Goal: Answer question/provide support

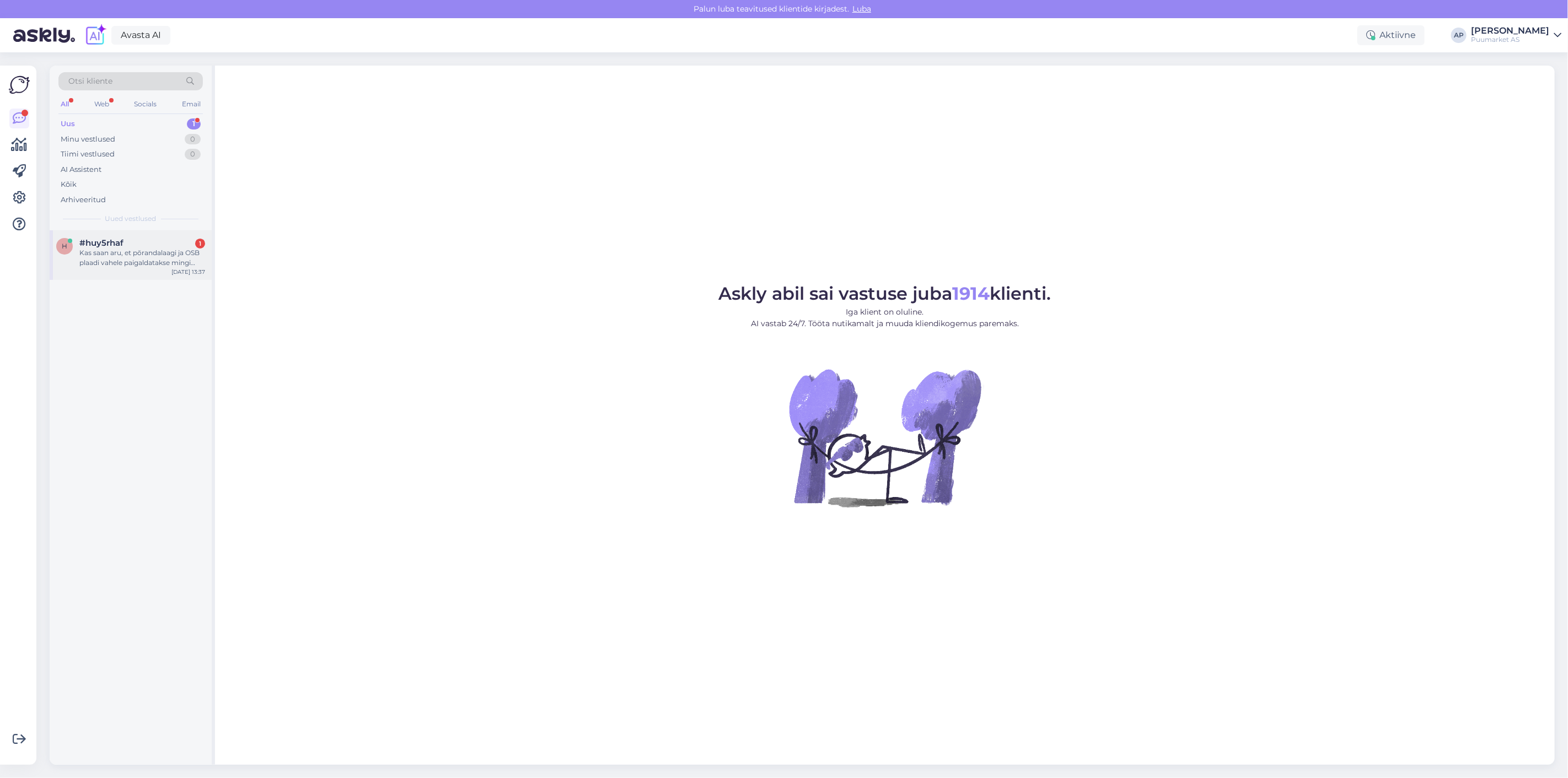
click at [142, 279] on div "h #huy5rhaf 1 Kas saan aru, et põrandalaagi ja OSB plaadi vahele paigaldatakse …" at bounding box center [130, 255] width 162 height 49
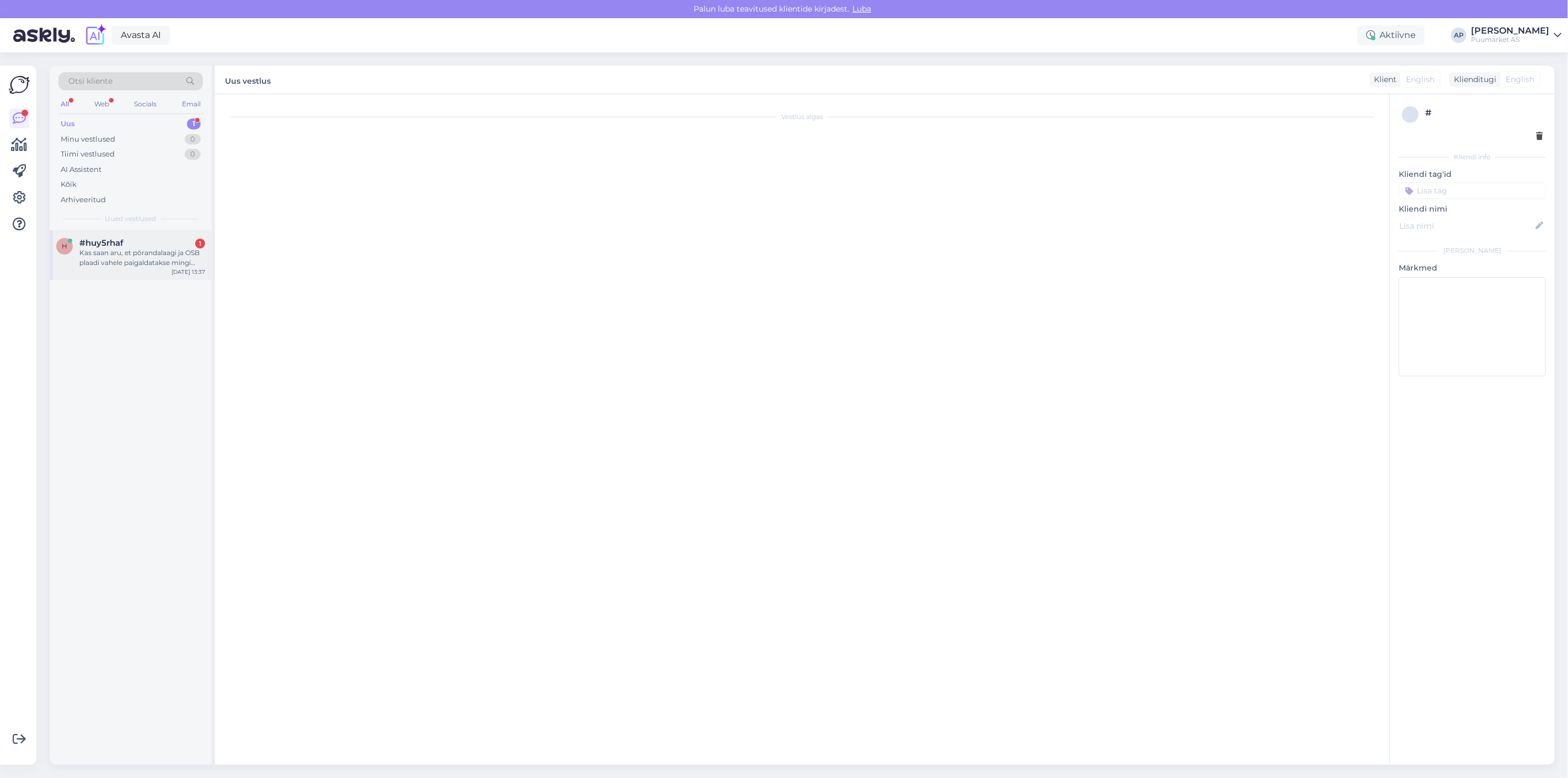
scroll to position [374, 0]
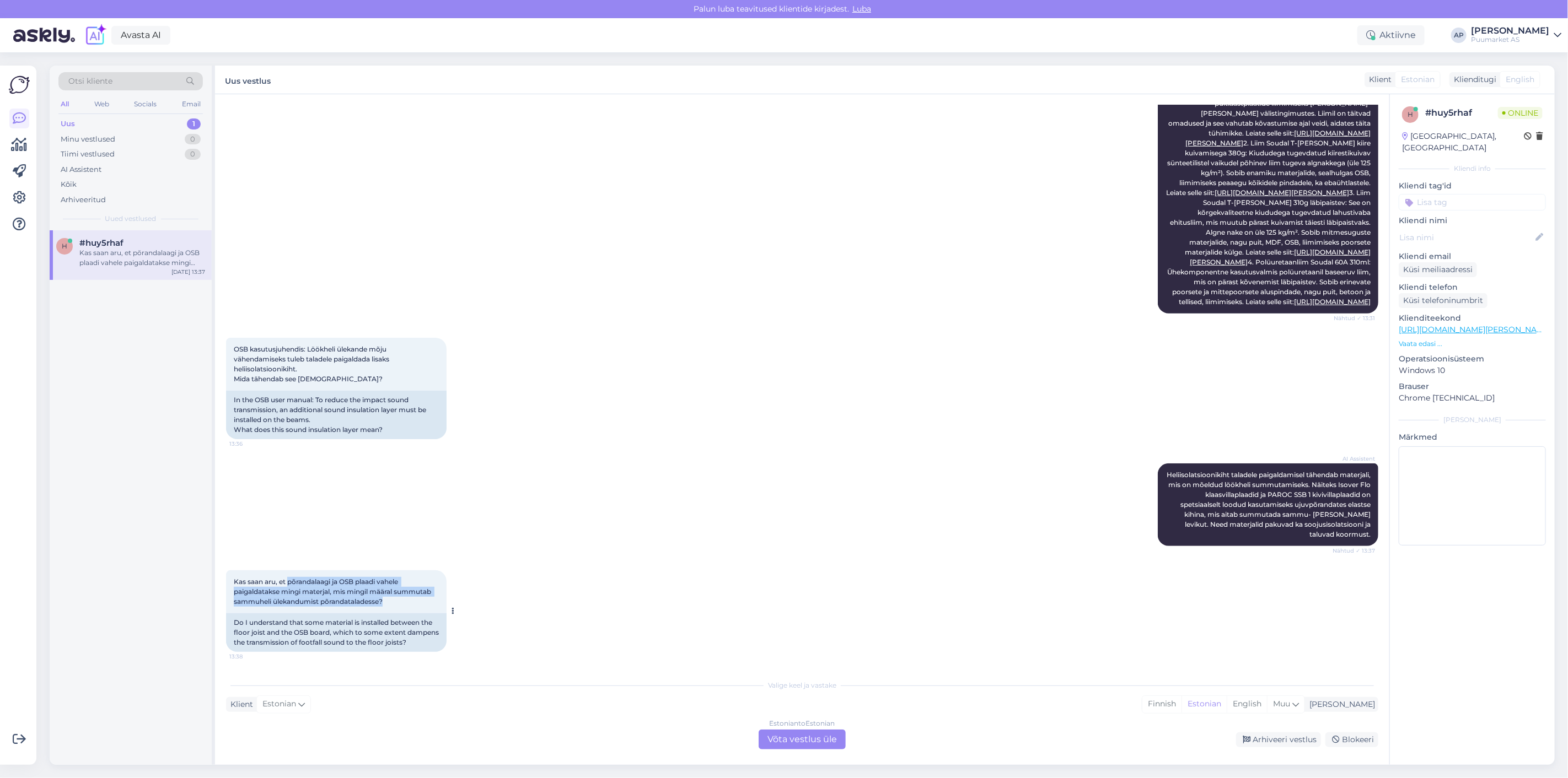
drag, startPoint x: 288, startPoint y: 574, endPoint x: 398, endPoint y: 593, distance: 111.6
click at [398, 593] on div "Kas saan aru, et põrandalaagi ja OSB plaadi vahele paigaldatakse mingi materjal…" at bounding box center [336, 592] width 221 height 43
drag, startPoint x: 398, startPoint y: 594, endPoint x: 223, endPoint y: 558, distance: 178.7
click at [223, 558] on div "Vestlus algas [DATE] Tere. OSB paigaldusjuhises märgitakse ära, et nn tapiga OS…" at bounding box center [802, 429] width 1174 height 670
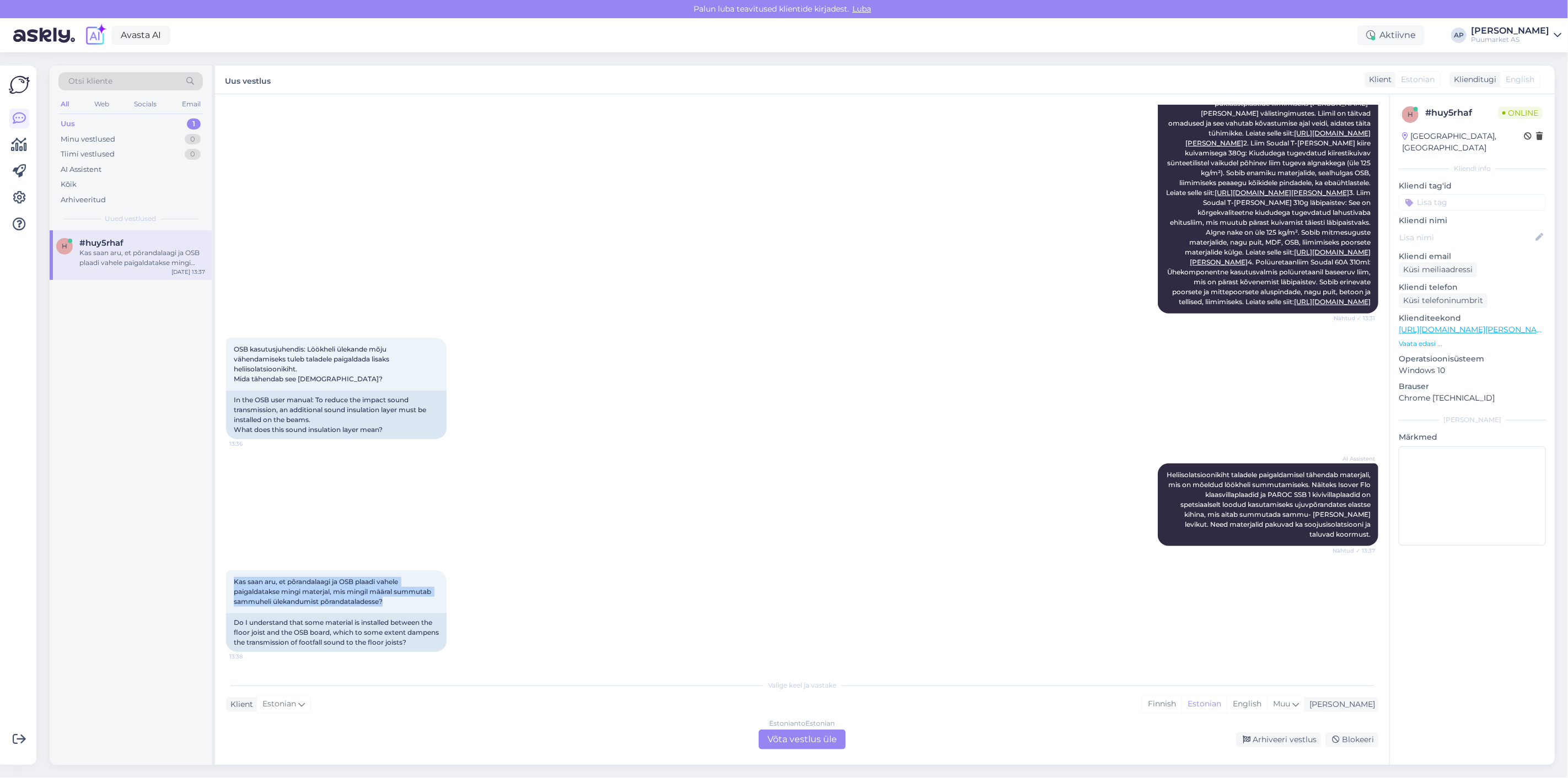
copy span "Kas saan aru, et põrandalaagi ja OSB plaadi vahele paigaldatakse mingi materjal…"
click at [777, 730] on div "Estonian to Estonian Võta vestlus üle" at bounding box center [802, 740] width 87 height 20
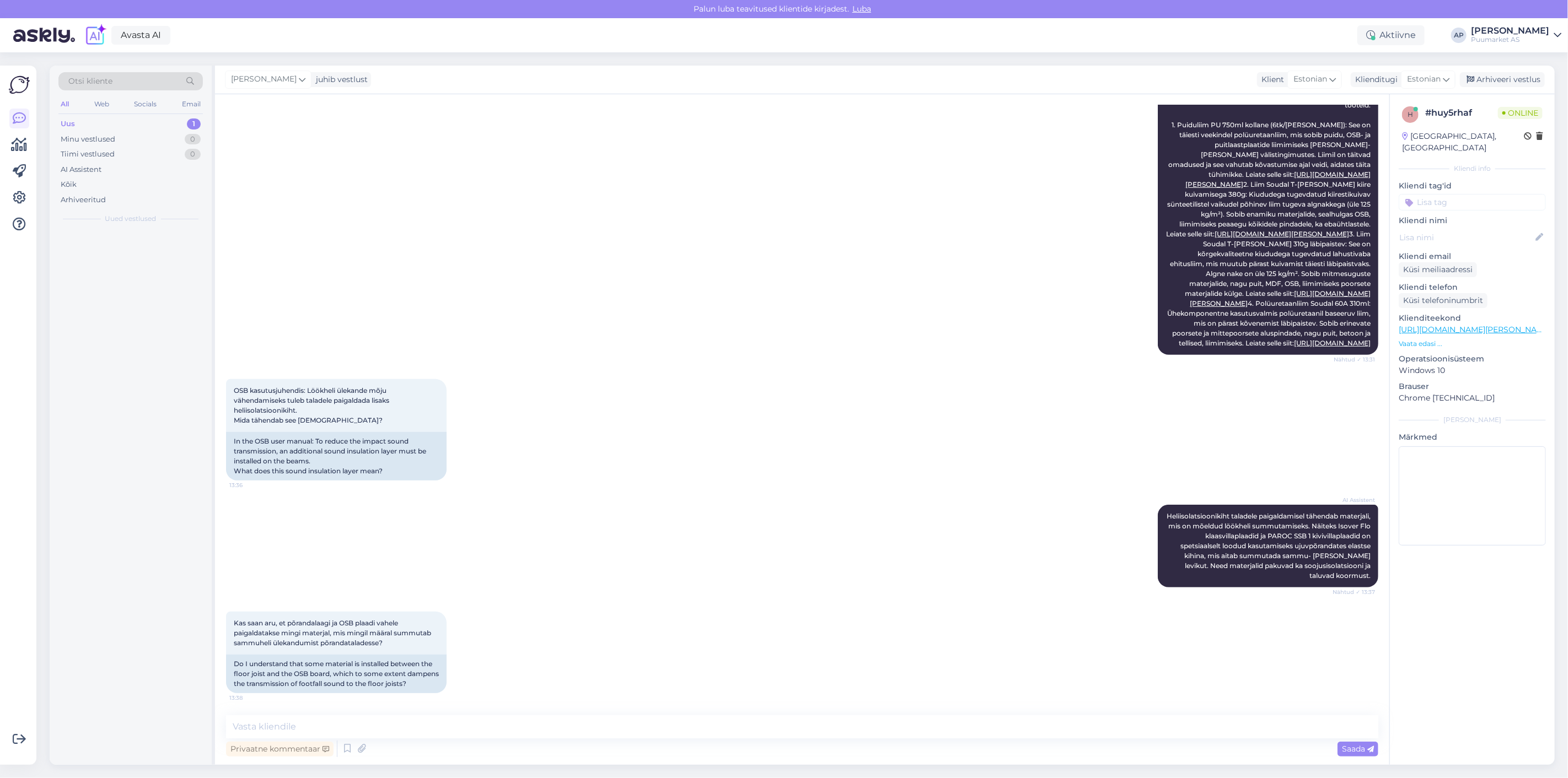
scroll to position [333, 0]
click at [779, 729] on textarea at bounding box center [803, 726] width 1153 height 23
paste textarea "Oluline on, et OSB ei oleks jäigalt ühendatud taladega"
type textarea "Jah lahendusi ja materjale on mitmeid. Oluline on, et OSB ei oleks jäigalt ühen…"
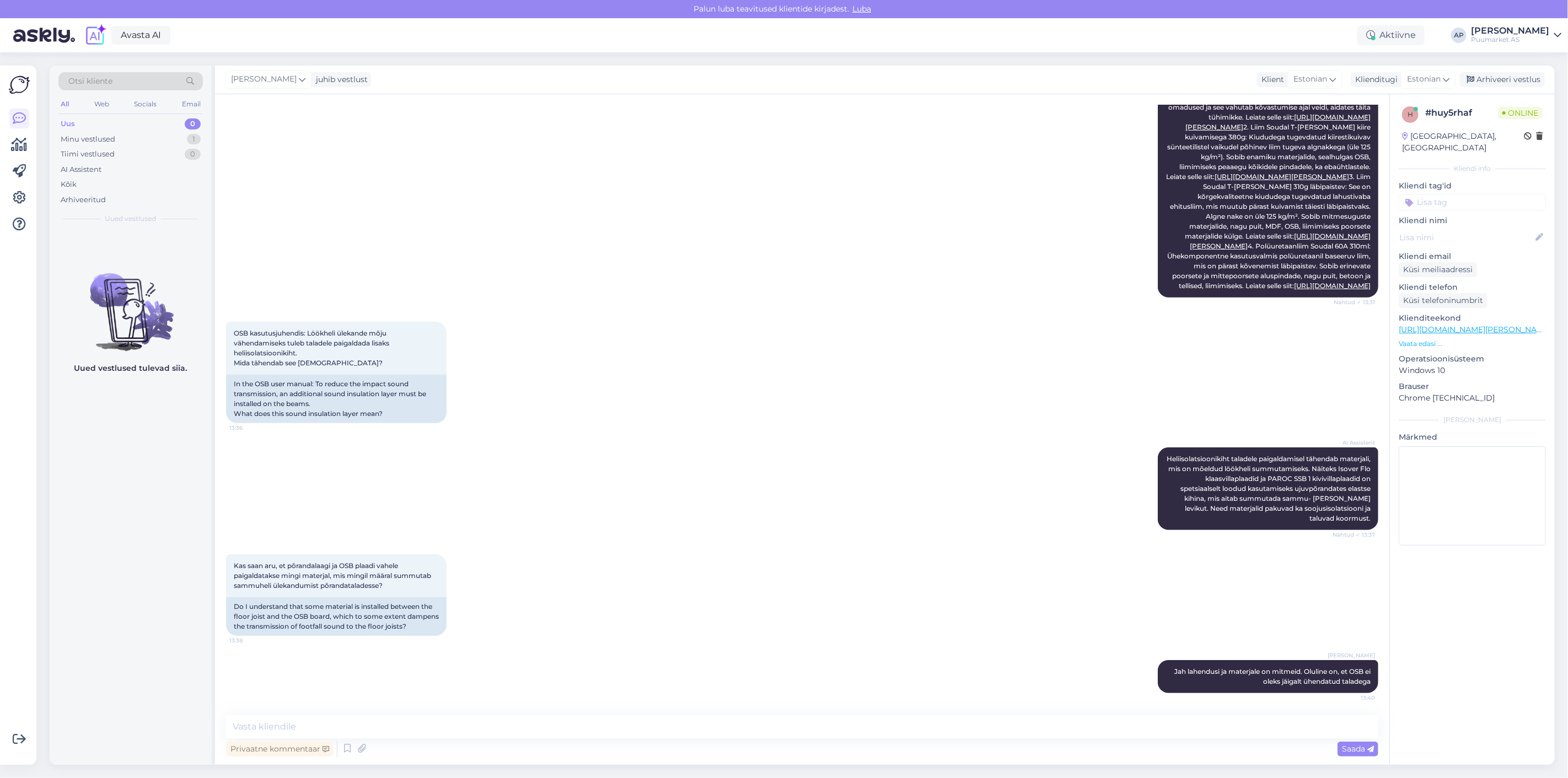
click at [709, 634] on div "Kas saan aru, et põrandalaagi ja OSB plaadi vahele paigaldatakse mingi materjal…" at bounding box center [803, 594] width 1153 height 106
click at [471, 735] on textarea at bounding box center [803, 726] width 1153 height 23
click at [525, 684] on div "[PERSON_NAME] Jah lahendusi ja materjale on mitmeid. Oluline on, et OSB ei olek…" at bounding box center [803, 677] width 1153 height 57
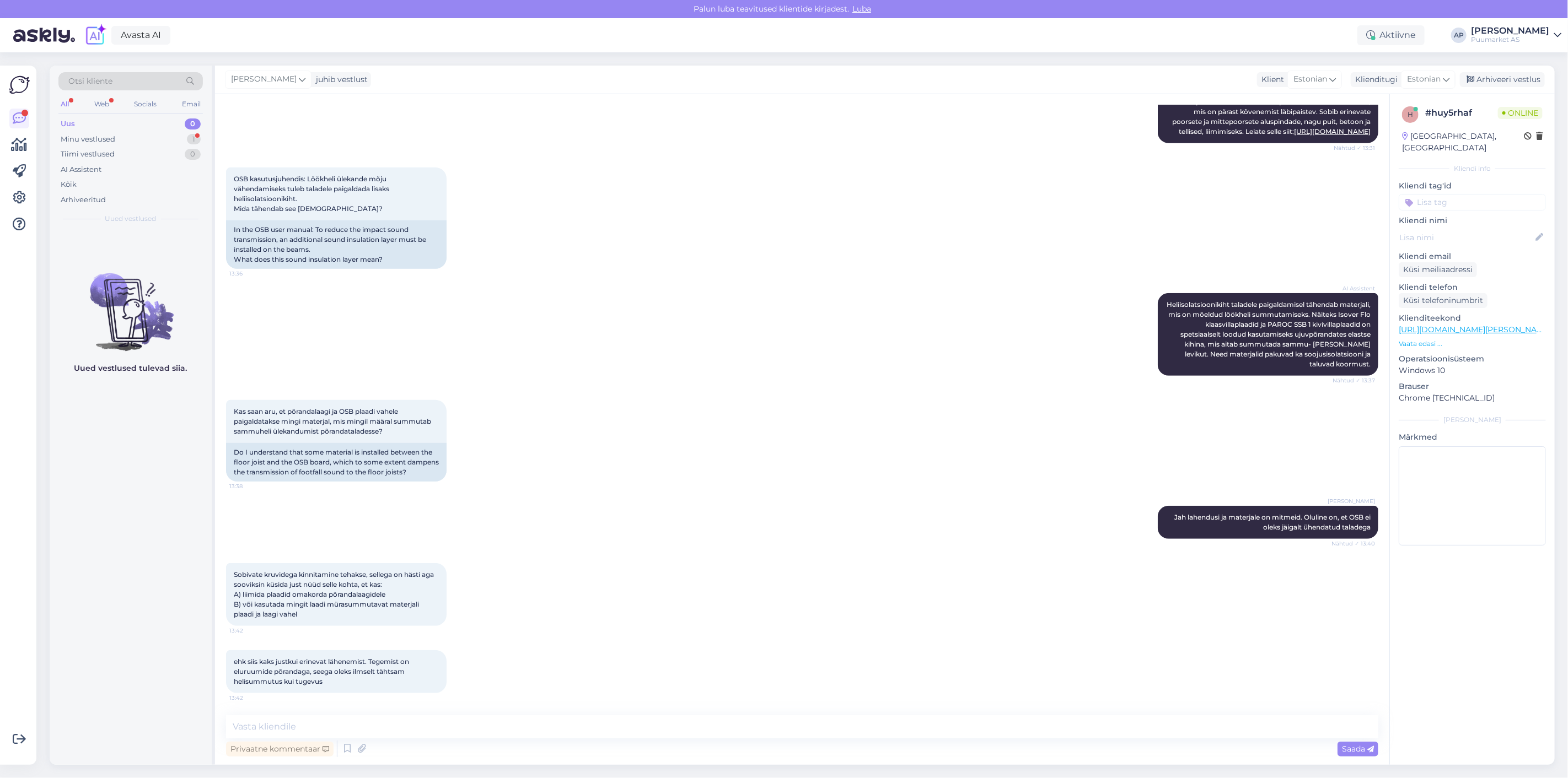
scroll to position [603, 0]
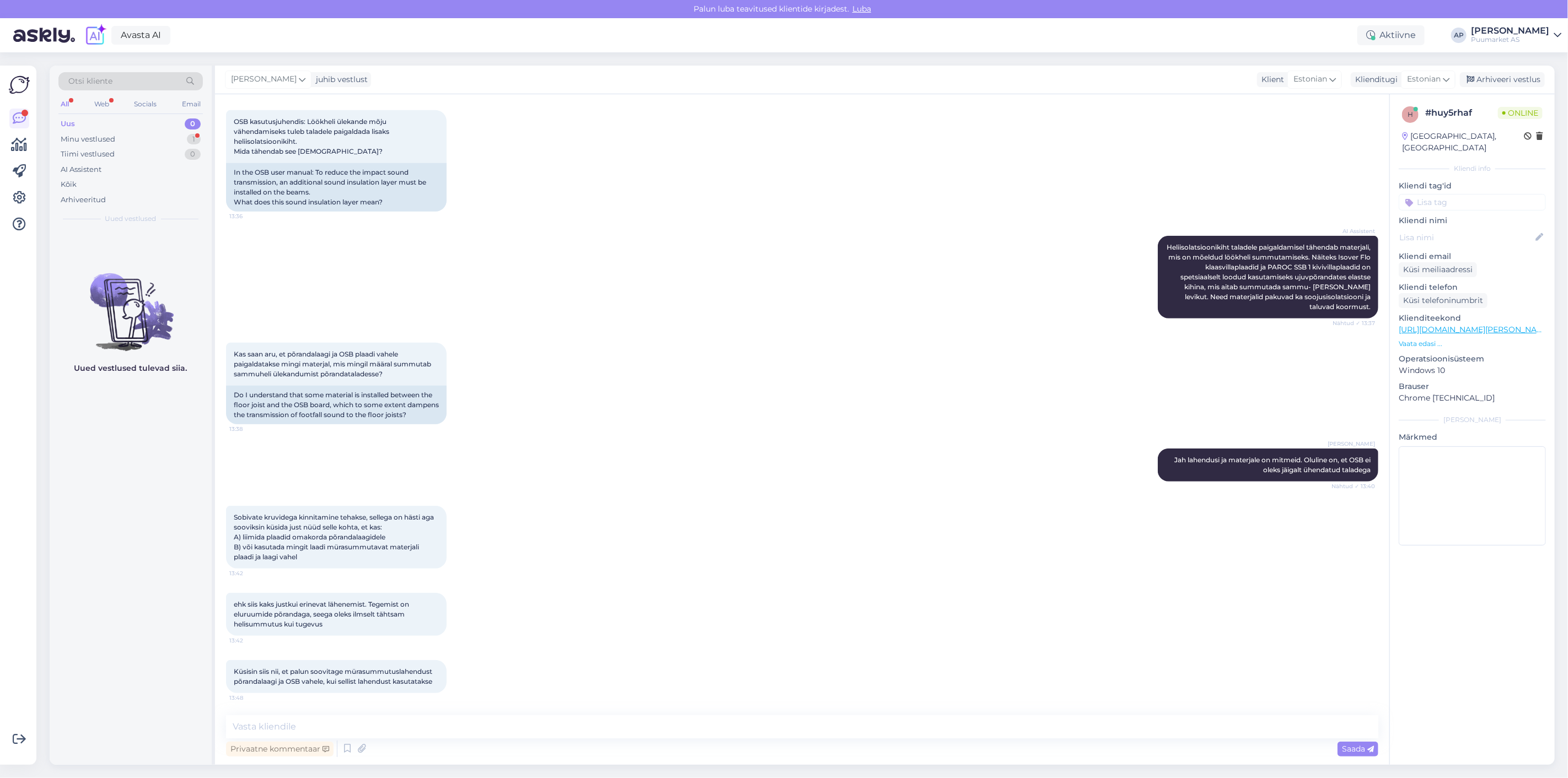
click at [472, 543] on div "Sobivate kruvidega kinnitamine tehakse, sellega on hästi aga sooviksin küsida j…" at bounding box center [803, 537] width 1153 height 87
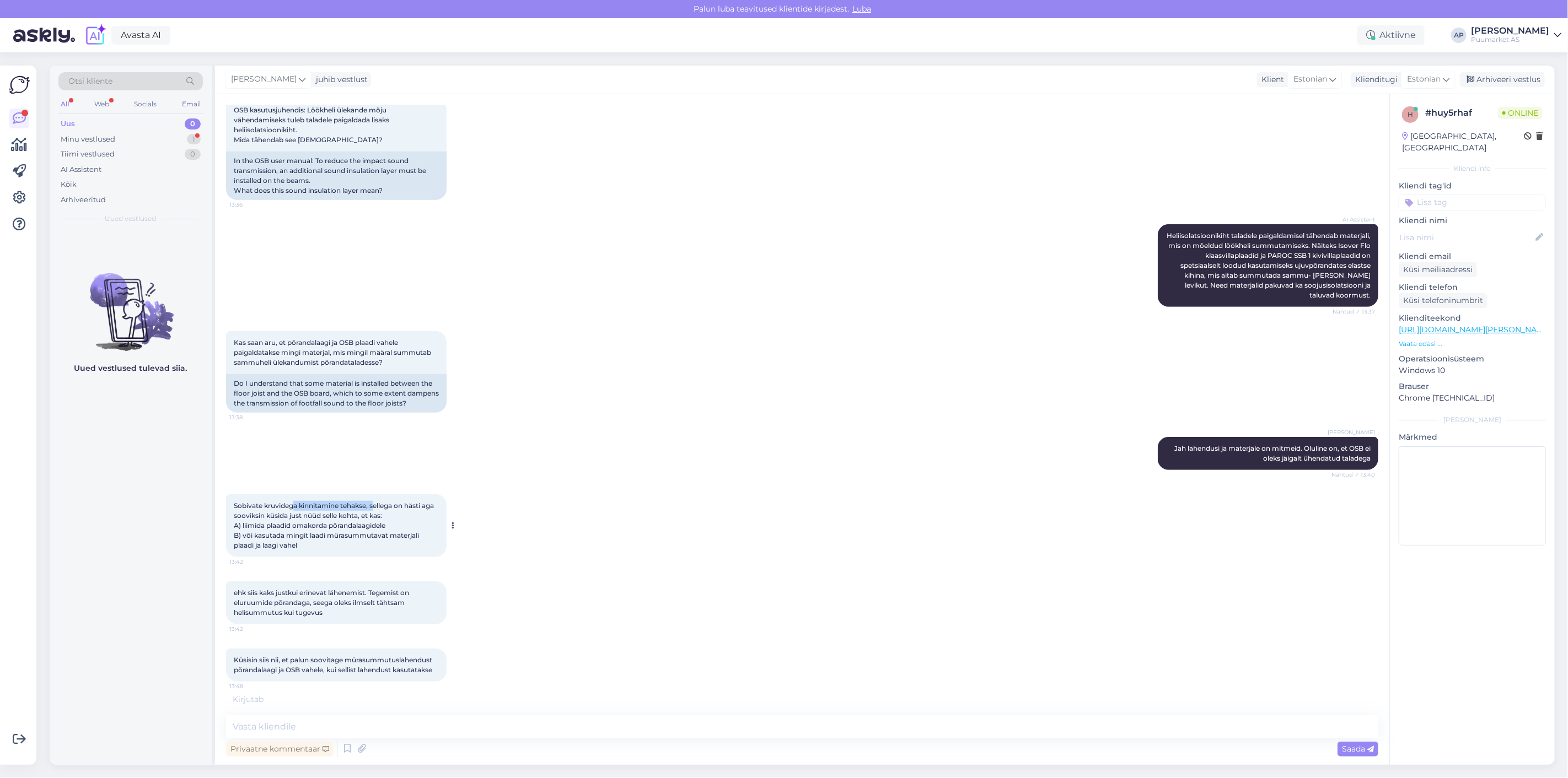
drag, startPoint x: 295, startPoint y: 517, endPoint x: 377, endPoint y: 512, distance: 82.2
click at [377, 512] on div "Sobivate kruvidega kinnitamine tehakse, sellega on hästi aga sooviksin küsida j…" at bounding box center [336, 526] width 221 height 63
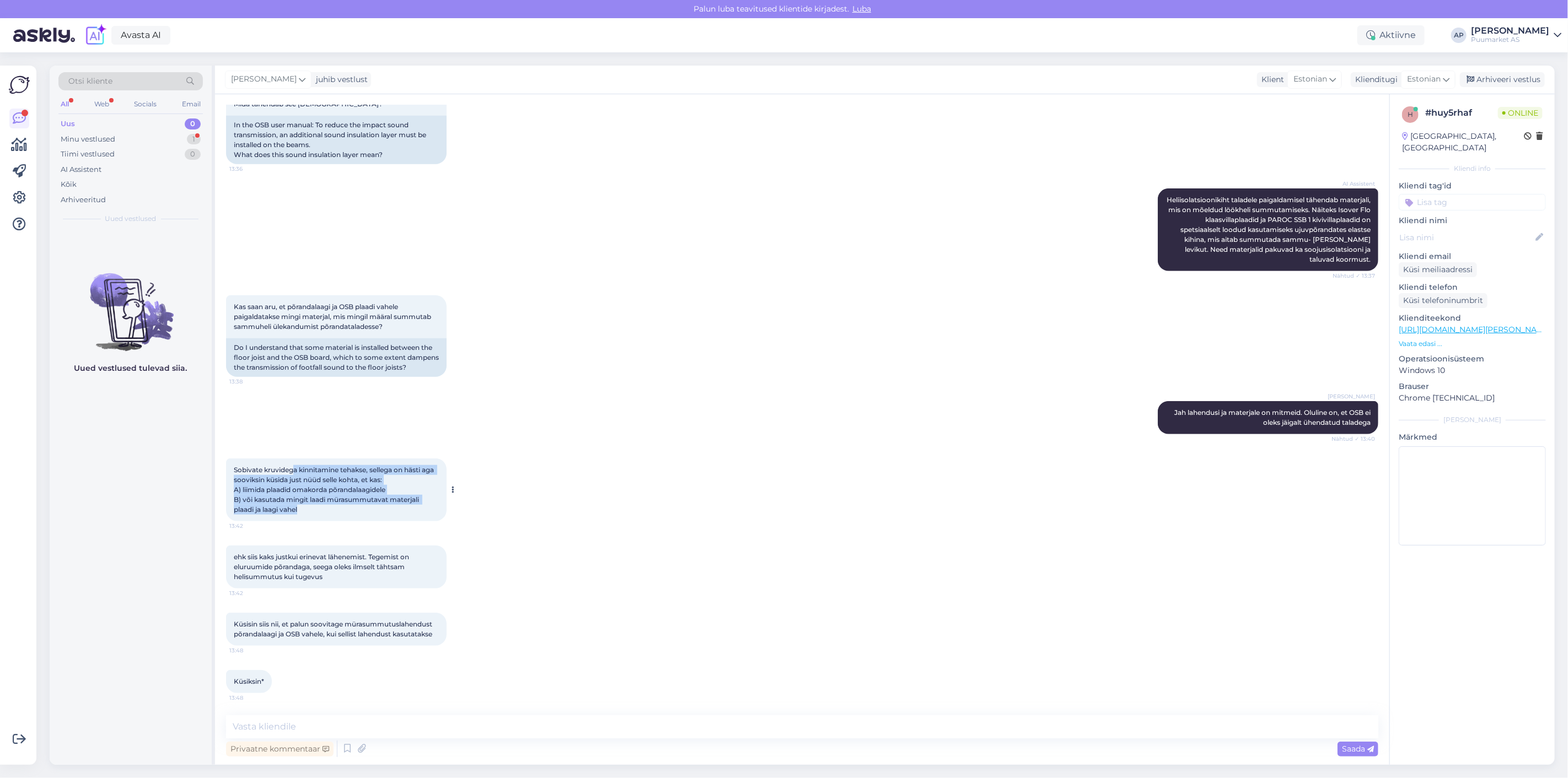
scroll to position [650, 0]
drag, startPoint x: 294, startPoint y: 515, endPoint x: 405, endPoint y: 527, distance: 111.6
click at [405, 527] on div "Sobivate kruvidega kinnitamine tehakse, sellega on hästi aga sooviksin küsida j…" at bounding box center [803, 489] width 1153 height 87
click at [397, 520] on div "Sobivate kruvidega kinnitamine tehakse, sellega on hästi aga sooviksin küsida j…" at bounding box center [336, 490] width 221 height 63
drag, startPoint x: 267, startPoint y: 493, endPoint x: 400, endPoint y: 508, distance: 133.8
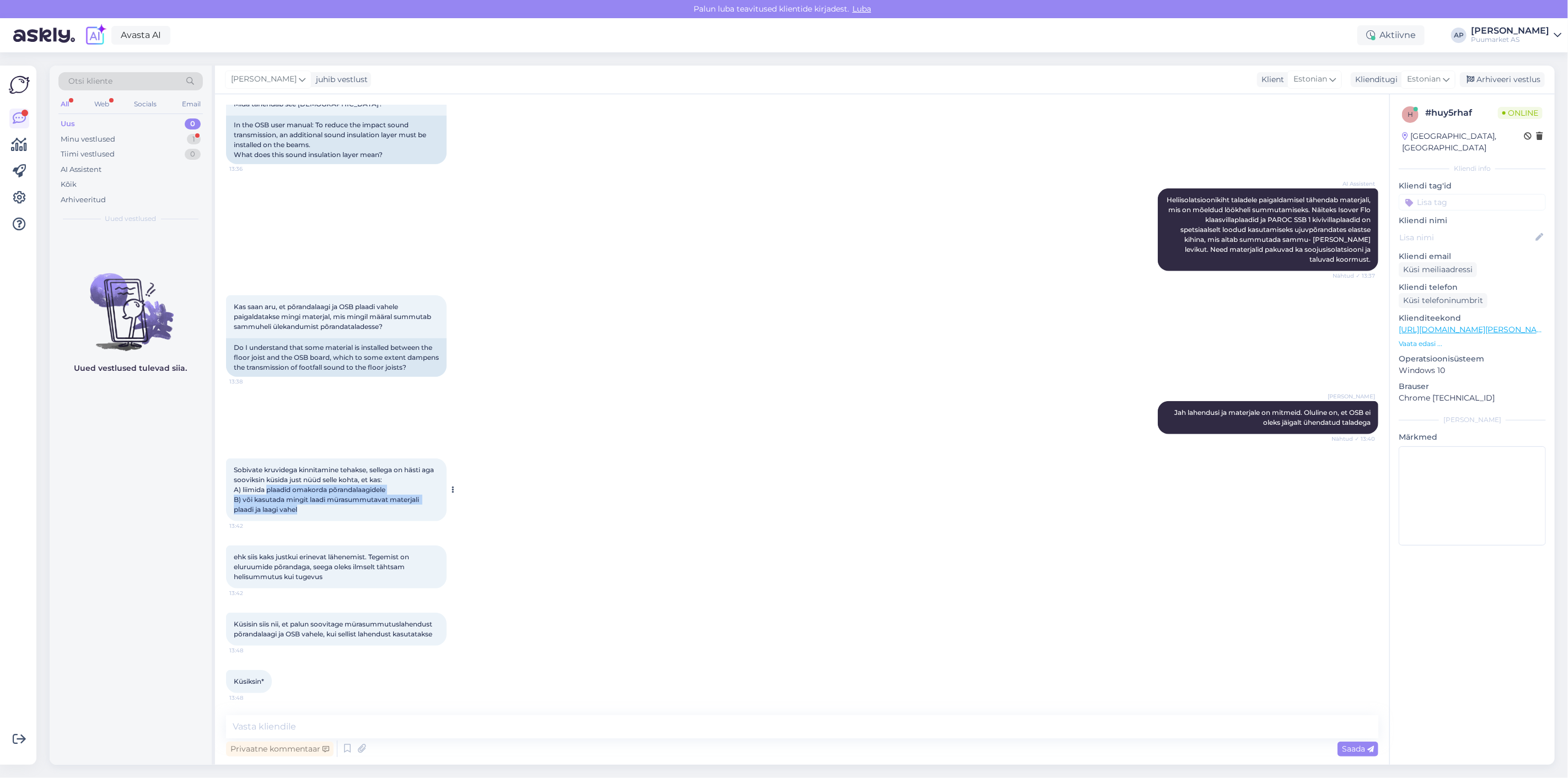
click at [400, 508] on div "Sobivate kruvidega kinnitamine tehakse, sellega on hästi aga sooviksin küsida j…" at bounding box center [336, 490] width 221 height 63
drag, startPoint x: 242, startPoint y: 551, endPoint x: 397, endPoint y: 577, distance: 157.2
click at [397, 577] on div "ehk siis kaks justkui erinevat lähenemist. Tegemist on eluruumide põrandaga, se…" at bounding box center [336, 567] width 221 height 43
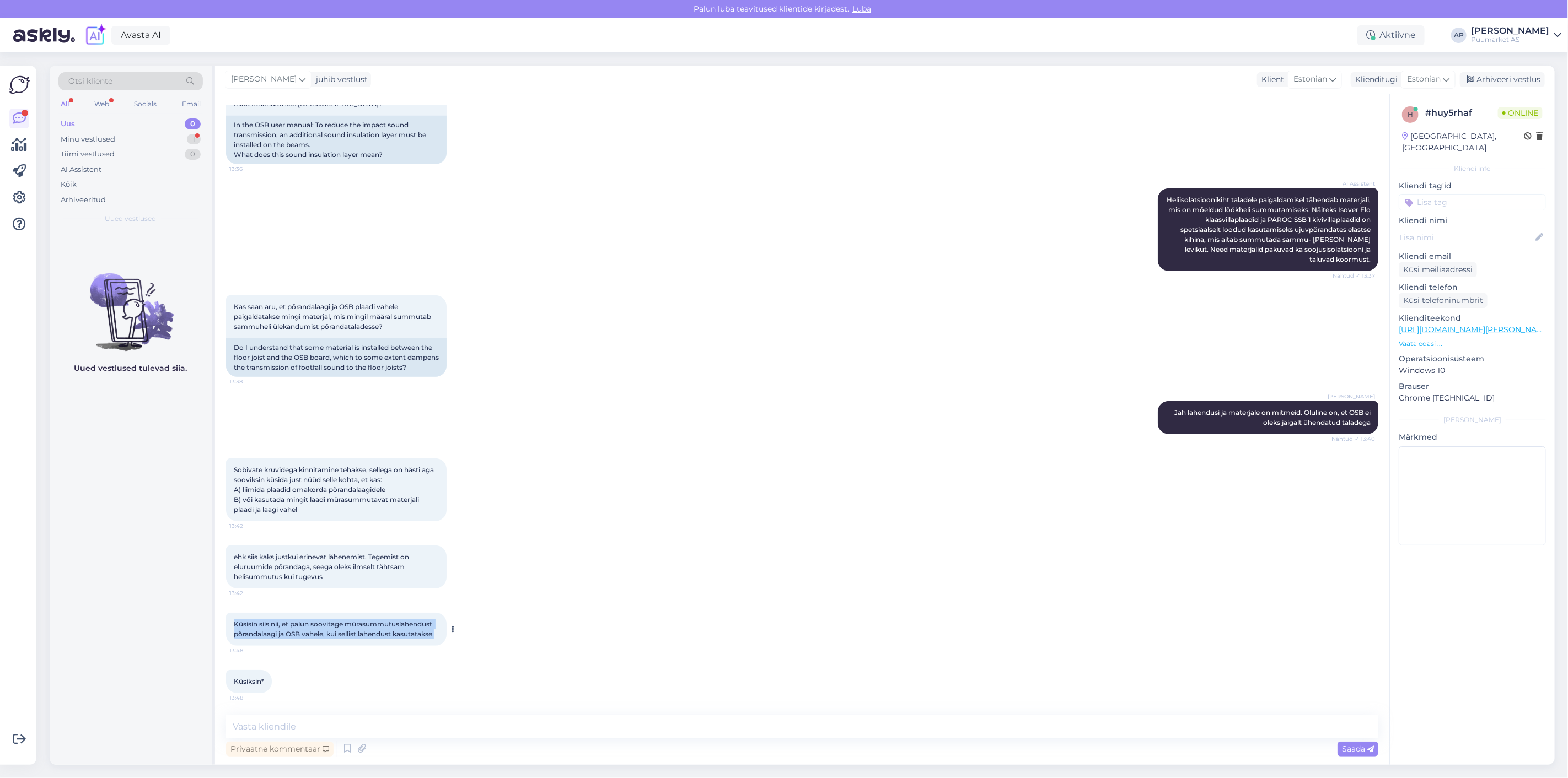
drag, startPoint x: 232, startPoint y: 625, endPoint x: 450, endPoint y: 635, distance: 218.2
click at [446, 635] on div "Küsisin siis nii, et palun soovitage mürasummutuslahendust põrandalaagi ja OSB …" at bounding box center [336, 630] width 221 height 33
click at [458, 675] on div "Küsiksin* 13:48" at bounding box center [803, 682] width 1153 height 48
click at [440, 726] on textarea at bounding box center [803, 726] width 1153 height 23
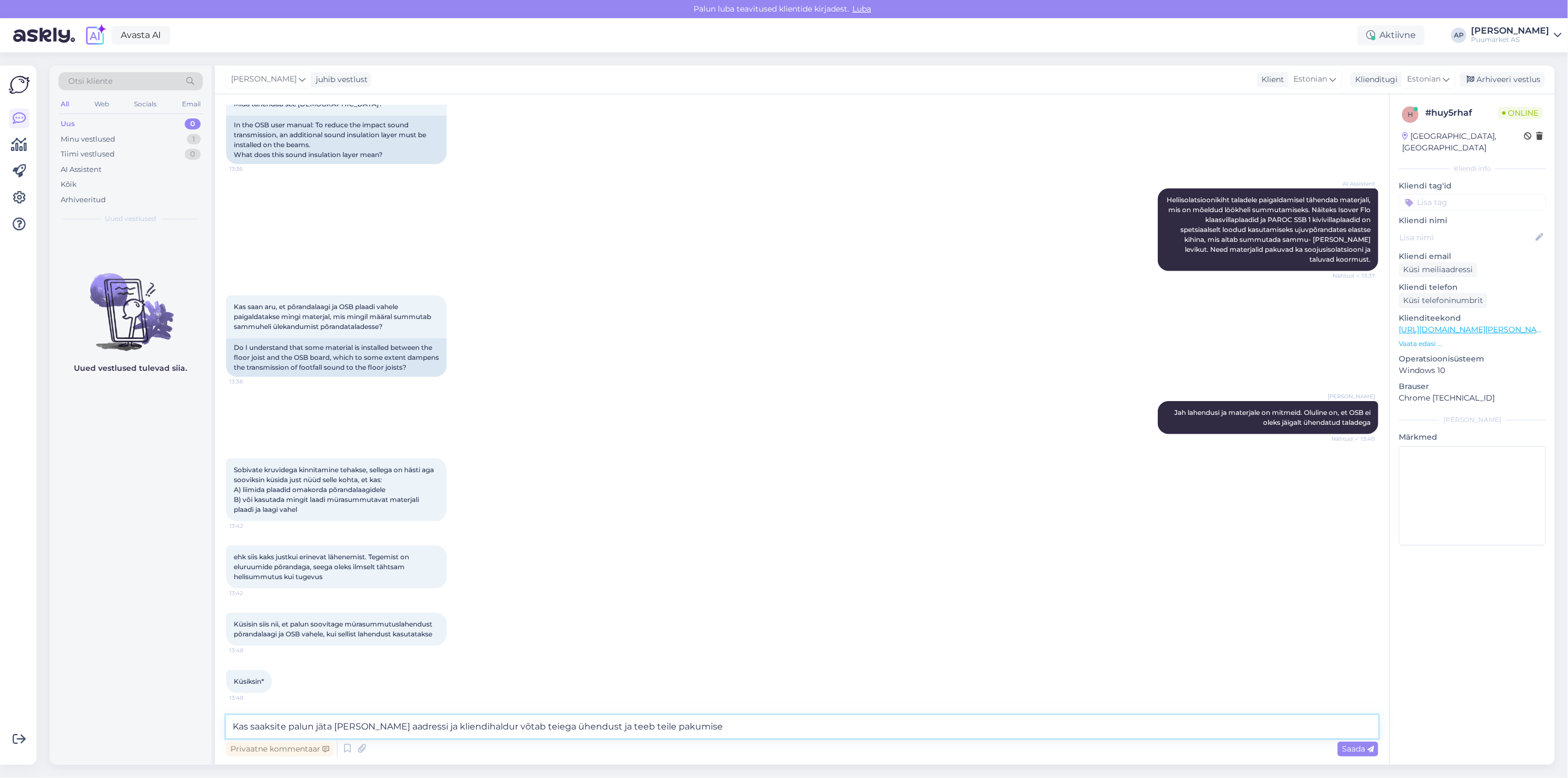
drag, startPoint x: 845, startPoint y: 725, endPoint x: 0, endPoint y: 659, distance: 847.6
click at [0, 679] on div "Võimalused Veendu, et Askly loob sulle väärtust. Sulge Ühenda FB ja IG sõnumid …" at bounding box center [784, 415] width 1568 height 725
paste textarea "ta oma e-posti aadressi? Kliendihaldur võtab teiega ühendust ja teeb teile pakk…"
drag, startPoint x: 260, startPoint y: 729, endPoint x: 348, endPoint y: 724, distance: 88.1
click at [348, 724] on textarea "Kas saaksite palun [PERSON_NAME] e-posti aadressi? Kliendihaldur võtab teiega ü…" at bounding box center [803, 726] width 1153 height 23
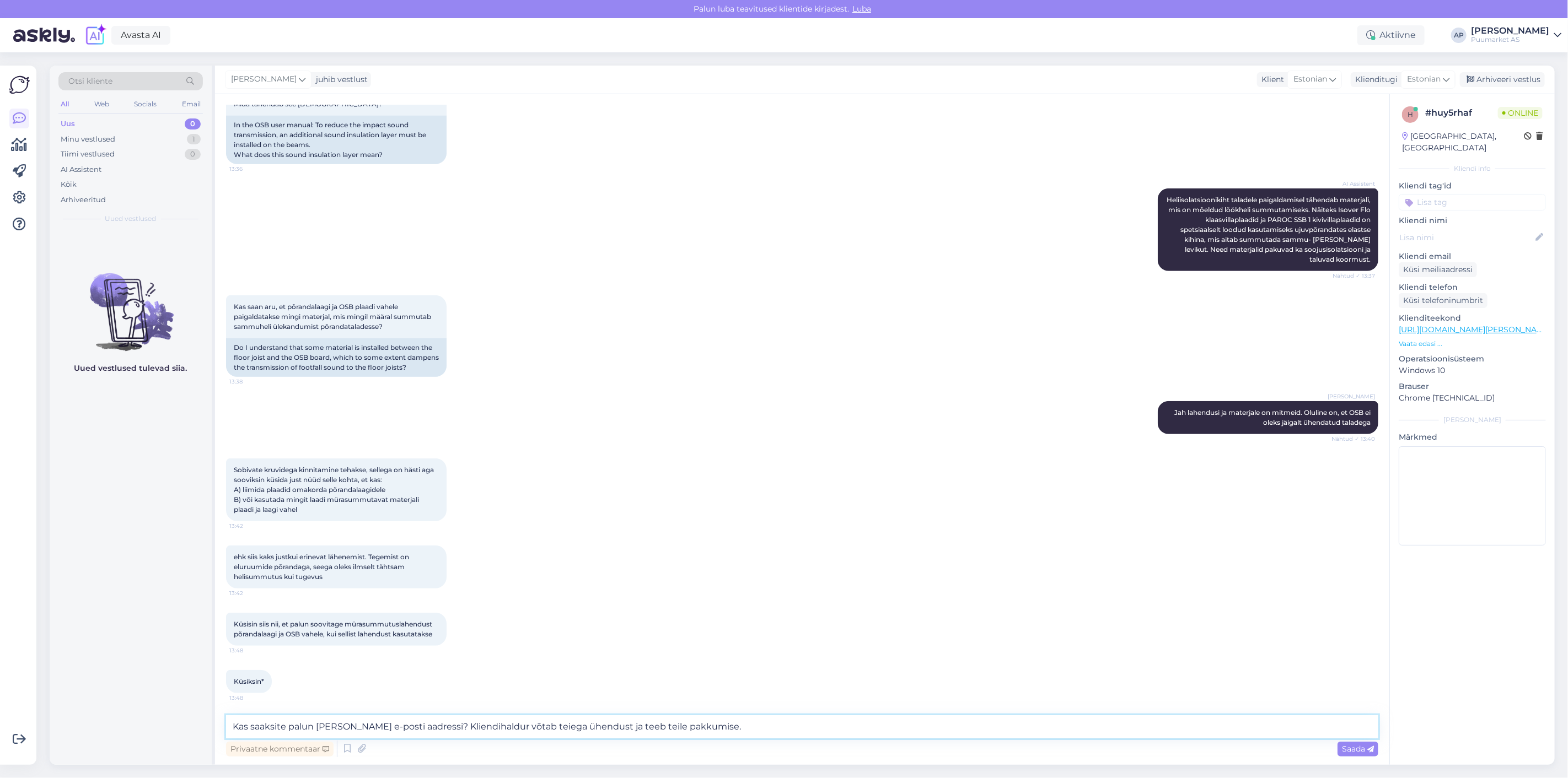
click at [348, 724] on textarea "Kas saaksite palun [PERSON_NAME] e-posti aadressi? Kliendihaldur võtab teiega ü…" at bounding box center [803, 726] width 1153 height 23
click at [435, 725] on textarea "Kas saaksite palun [PERSON_NAME] e-posti aadressi? Kliendihaldur võtab teiega ü…" at bounding box center [803, 726] width 1153 height 23
type textarea "Kas saaksite palun [PERSON_NAME] e-posti aadressi? Kliendihaldur võtab teiega ü…"
click at [1352, 746] on span "Saada" at bounding box center [1358, 749] width 32 height 10
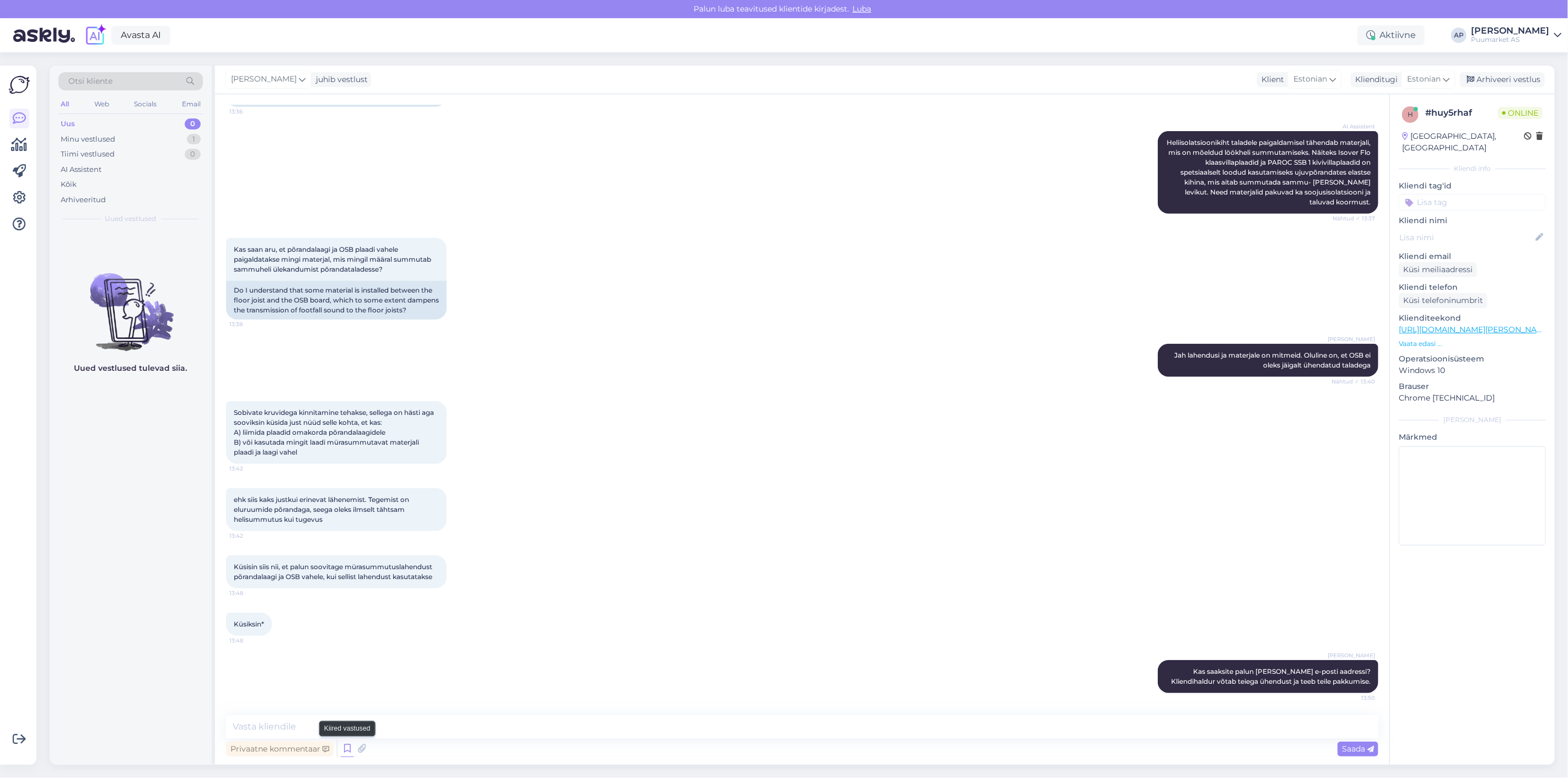
click at [349, 753] on icon at bounding box center [347, 748] width 13 height 17
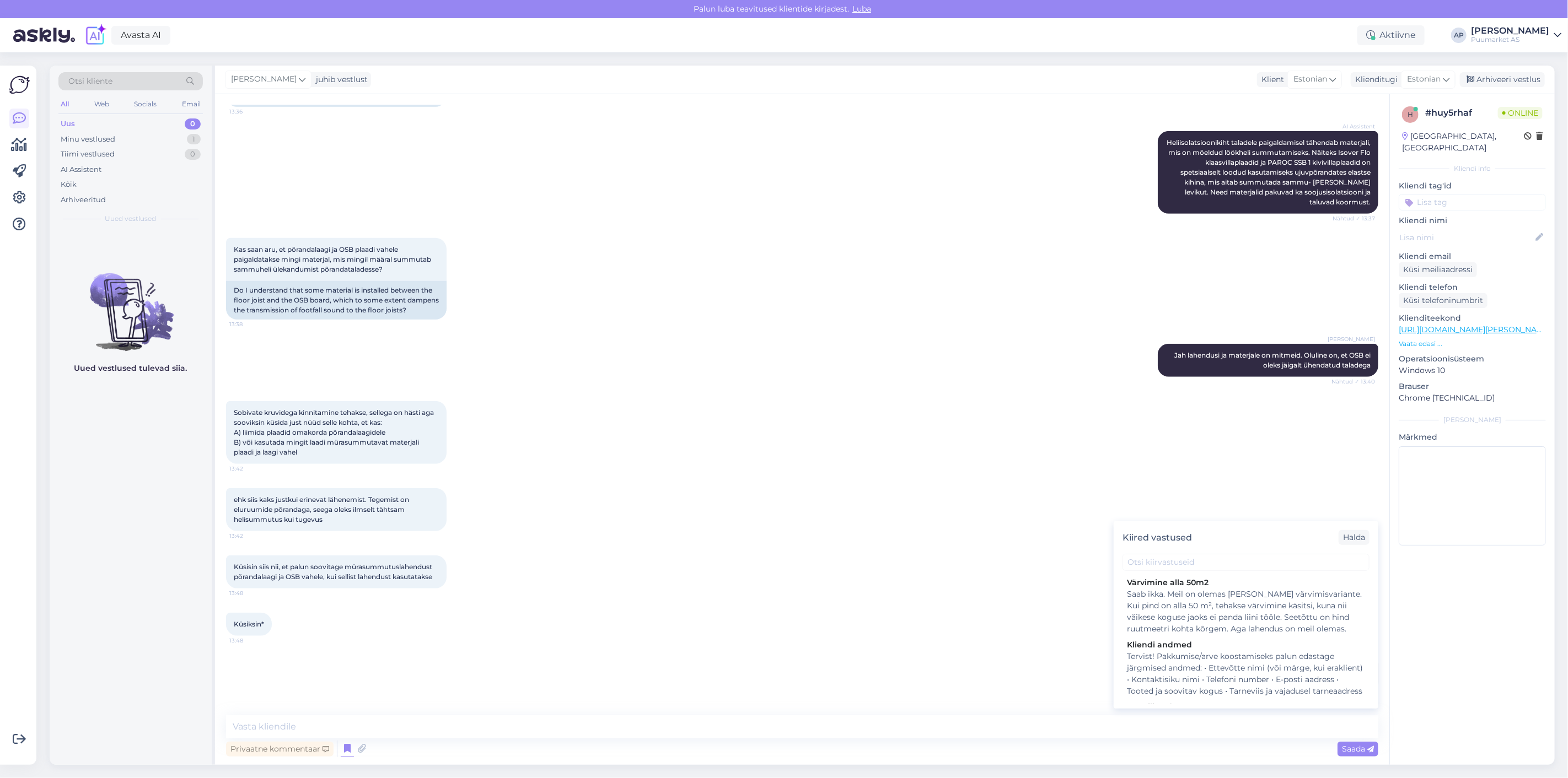
scroll to position [122, 0]
click at [1232, 653] on div "Tervist! Pakkumise/arve koostamiseks palun edastage järgmised andmed: • Ettevõt…" at bounding box center [1246, 641] width 238 height 46
type textarea "Tervist! Pakkumise/arve koostamiseks palun edastage järgmised andmed: • Ettevõt…"
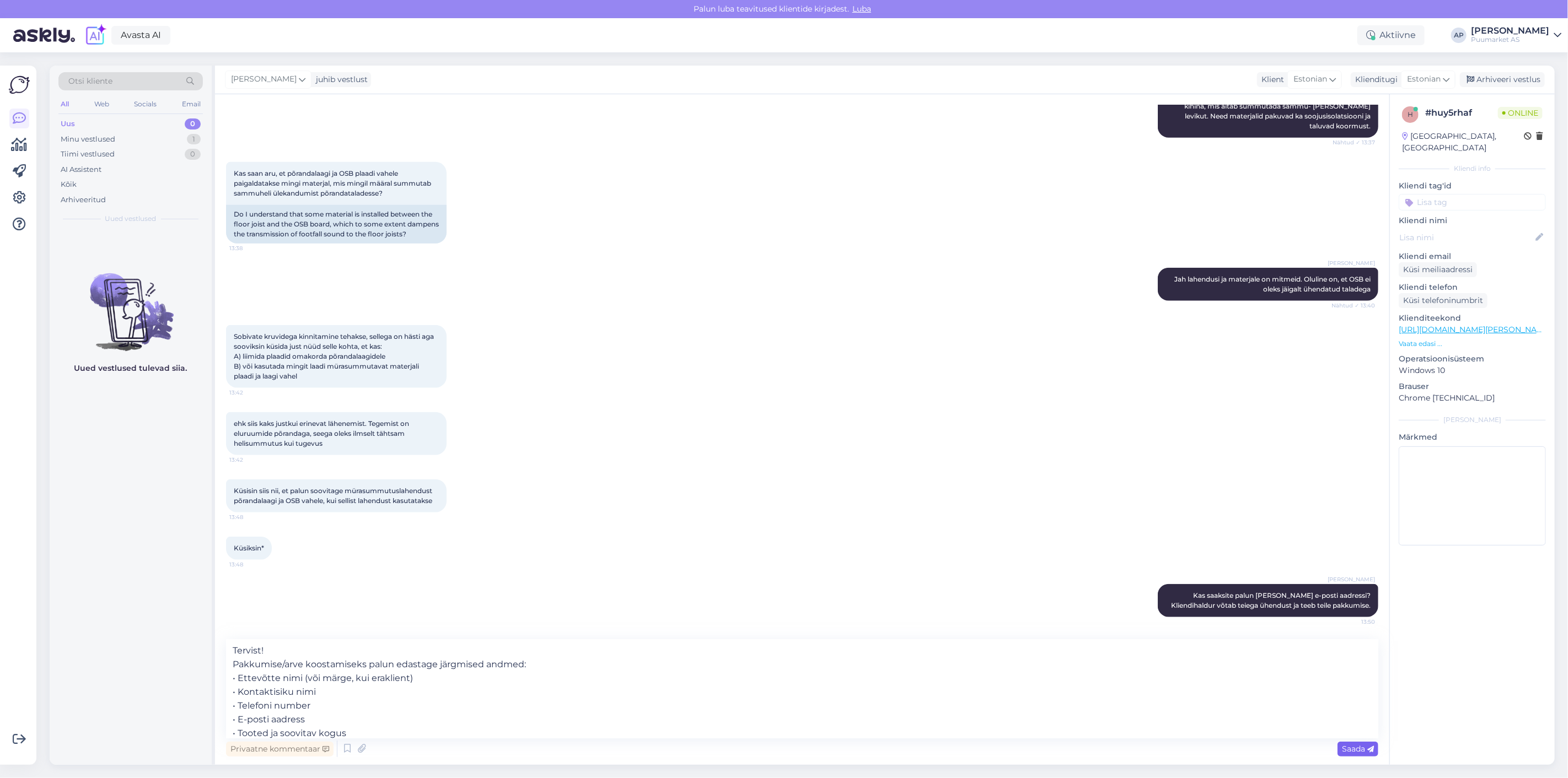
click at [1355, 751] on span "Saada" at bounding box center [1358, 749] width 32 height 10
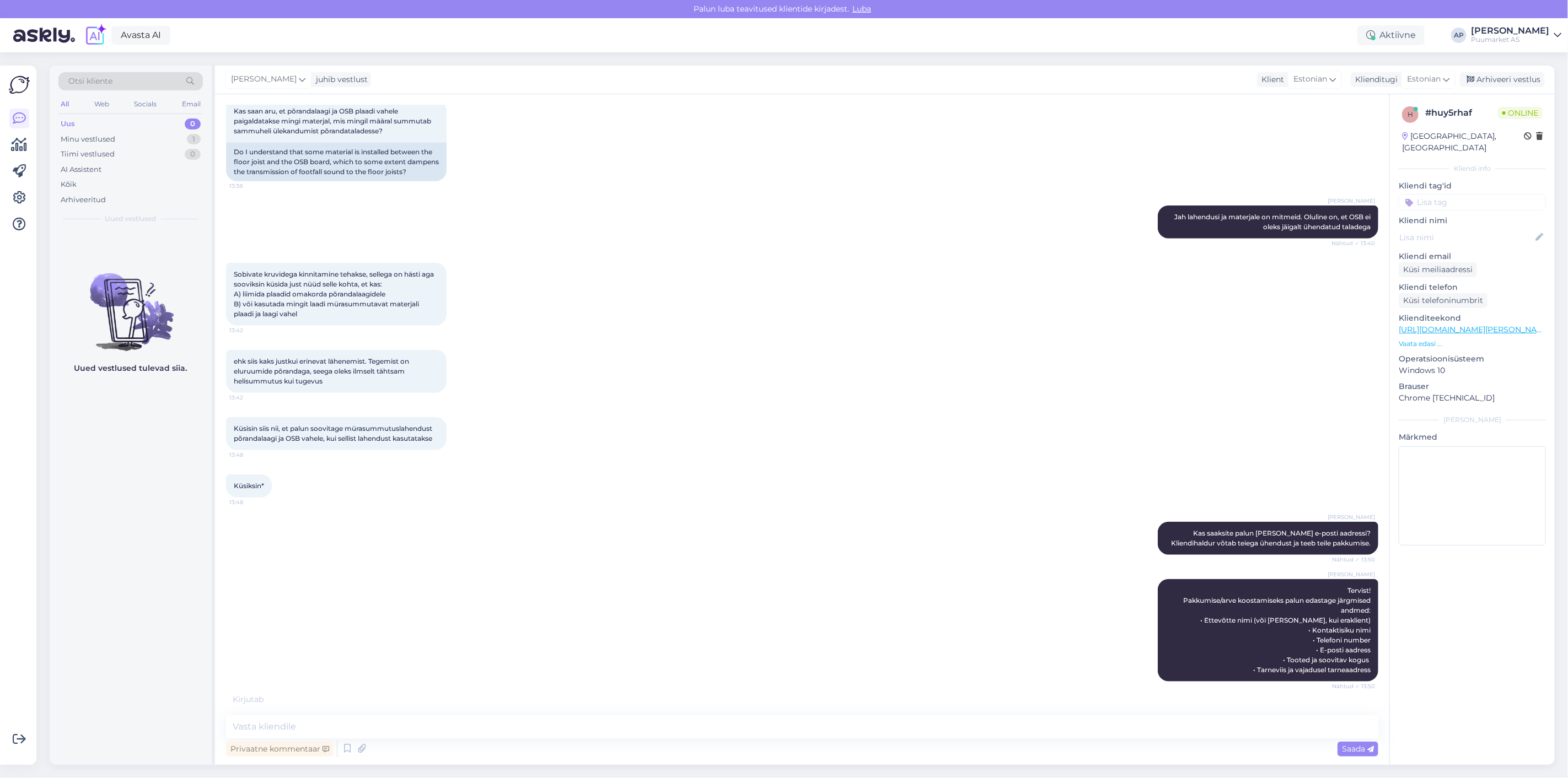
scroll to position [845, 0]
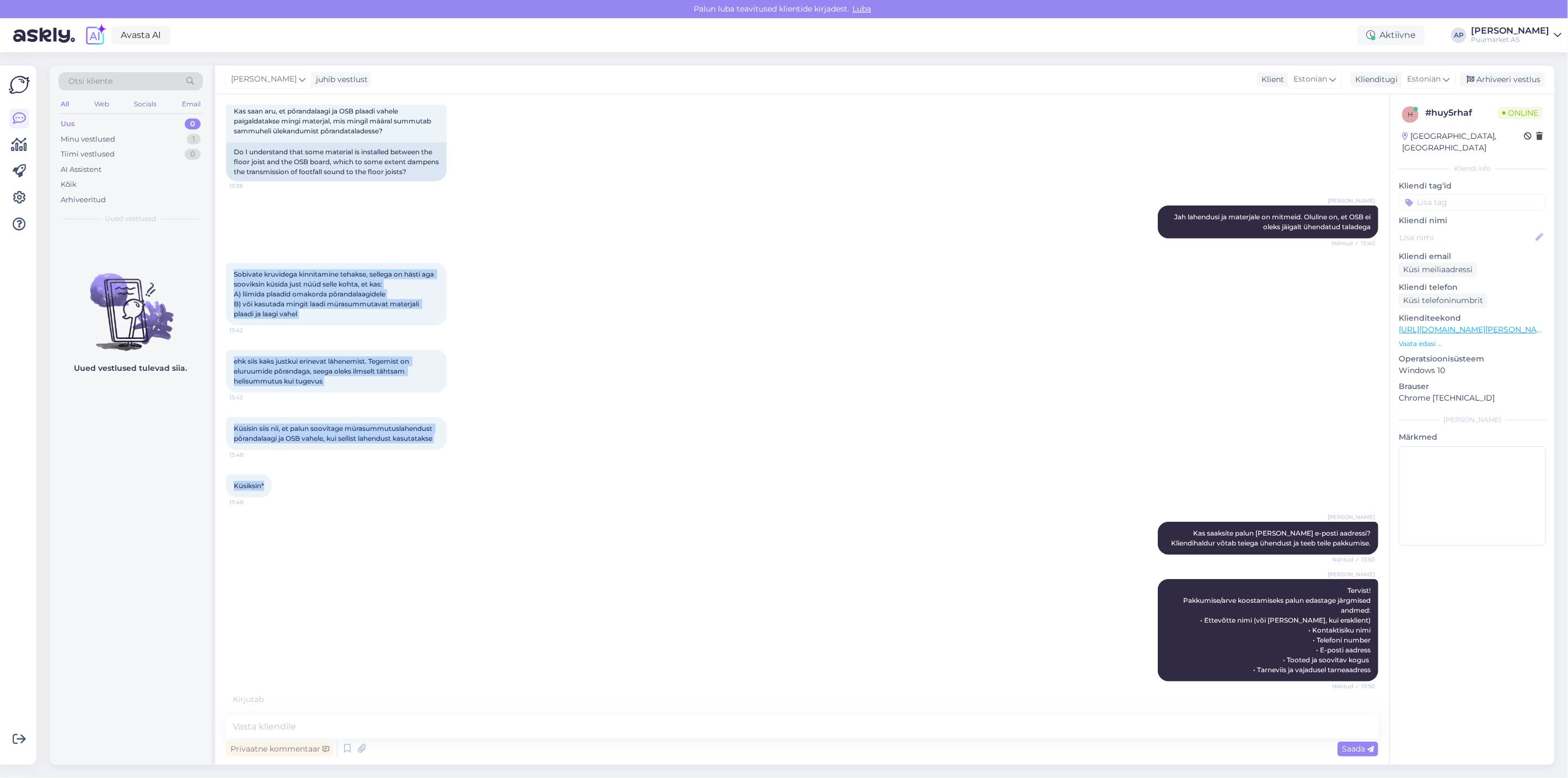
drag, startPoint x: 287, startPoint y: 488, endPoint x: 222, endPoint y: 276, distance: 221.7
click at [222, 276] on div "Vestlus algas [DATE] Tere. OSB paigaldusjuhises märgitakse ära, et nn tapiga OS…" at bounding box center [802, 429] width 1174 height 670
copy div "Sobivate kruvidega kinnitamine tehakse, sellega on hästi aga sooviksin küsida j…"
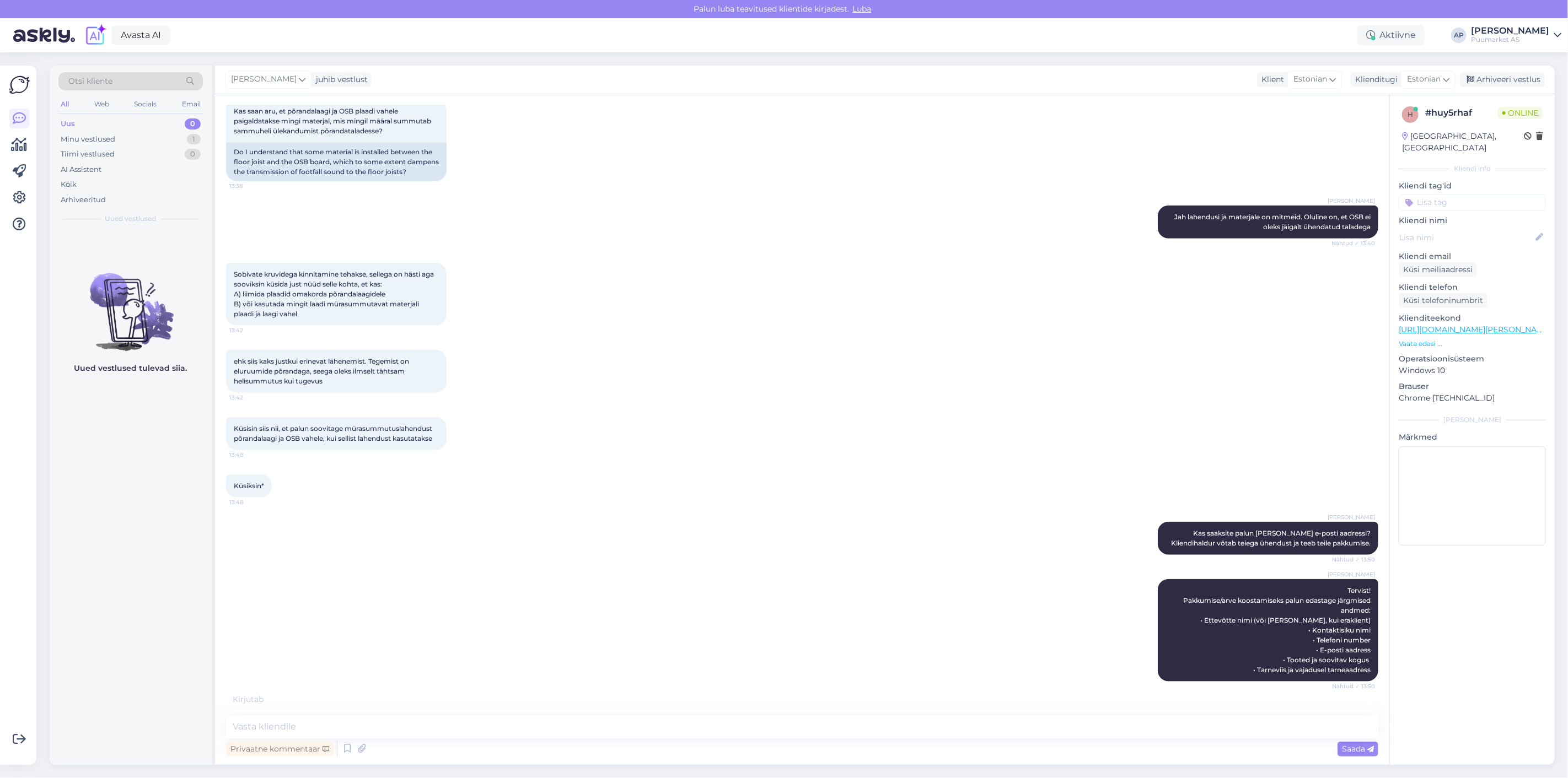
click at [560, 573] on div "[PERSON_NAME] Tervist! Pakkumise/arve koostamiseks palun edastage järgmised and…" at bounding box center [803, 630] width 1153 height 127
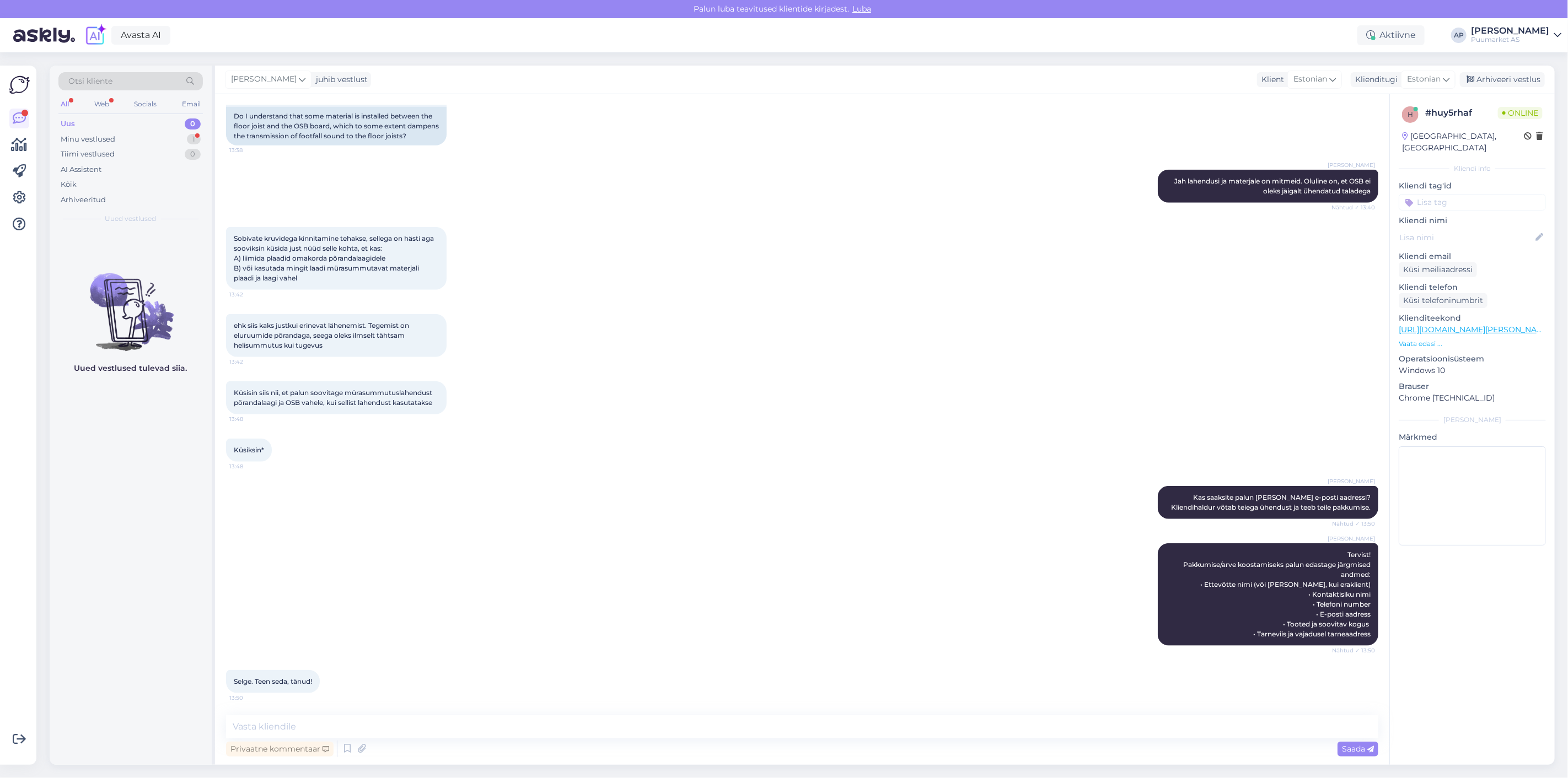
scroll to position [882, 0]
click at [96, 132] on div "Minu vestlused 1" at bounding box center [131, 139] width 145 height 15
click at [130, 249] on div "Selge. Teen seda, tänud!" at bounding box center [142, 253] width 126 height 10
